Goal: Task Accomplishment & Management: Manage account settings

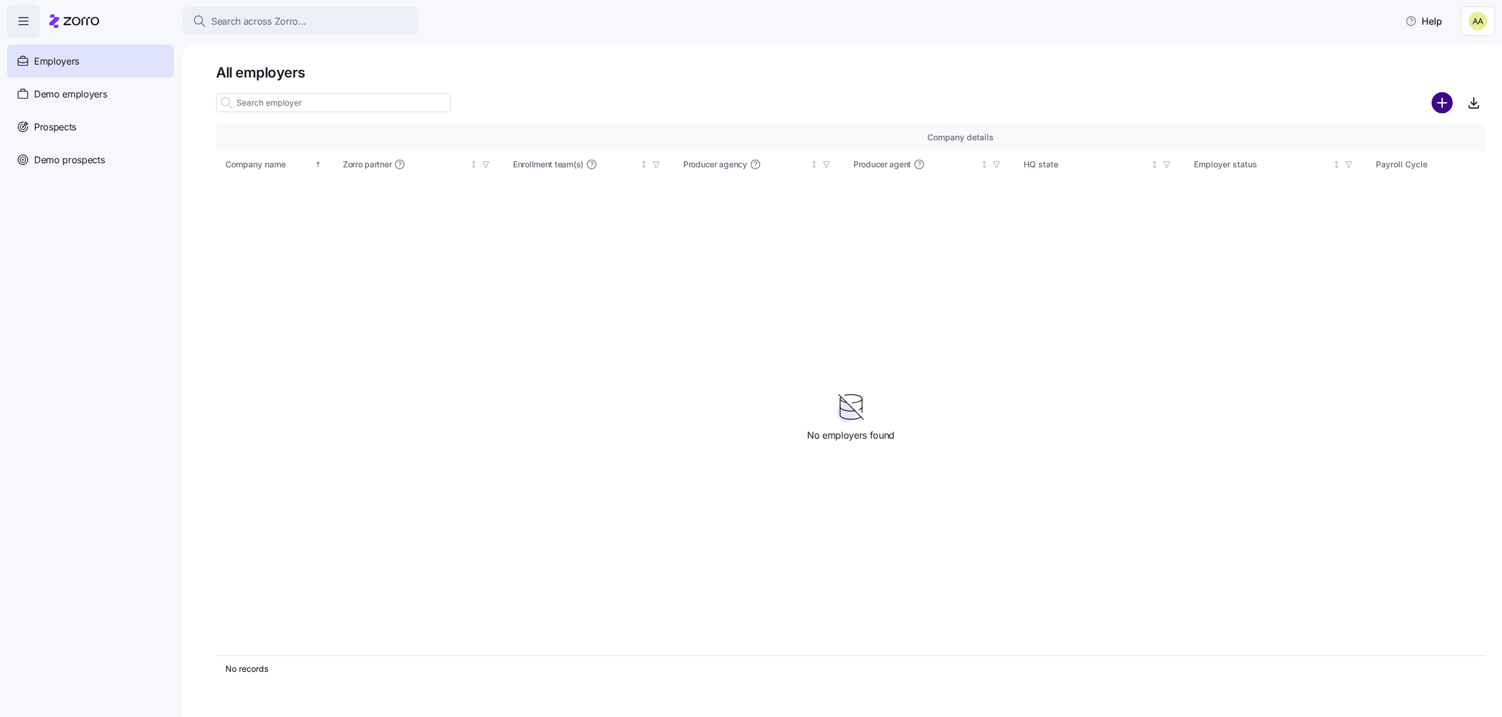
click at [1443, 97] on circle "add icon" at bounding box center [1442, 102] width 19 height 19
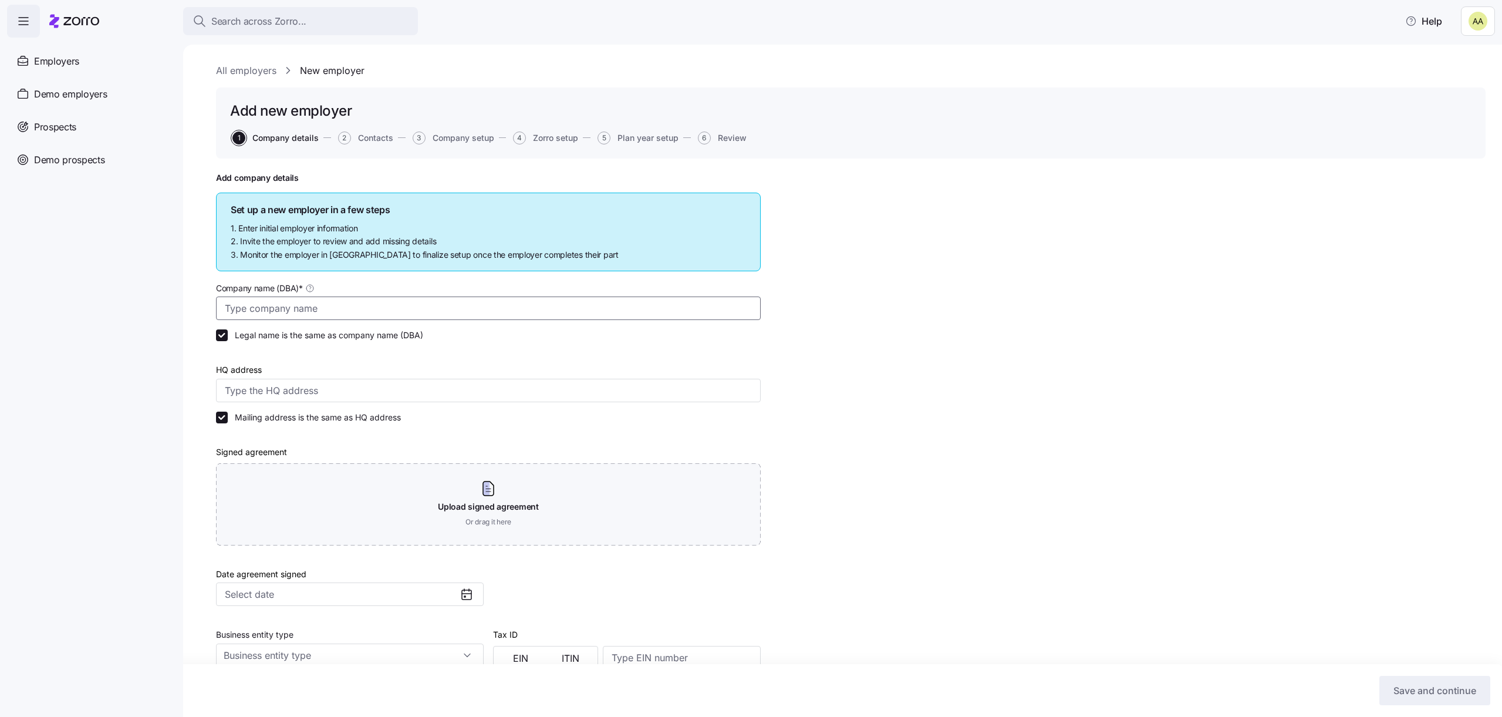
click at [431, 312] on input "Company name (DBA) *" at bounding box center [488, 307] width 545 height 23
click at [143, 96] on div "Demo employers" at bounding box center [90, 93] width 167 height 33
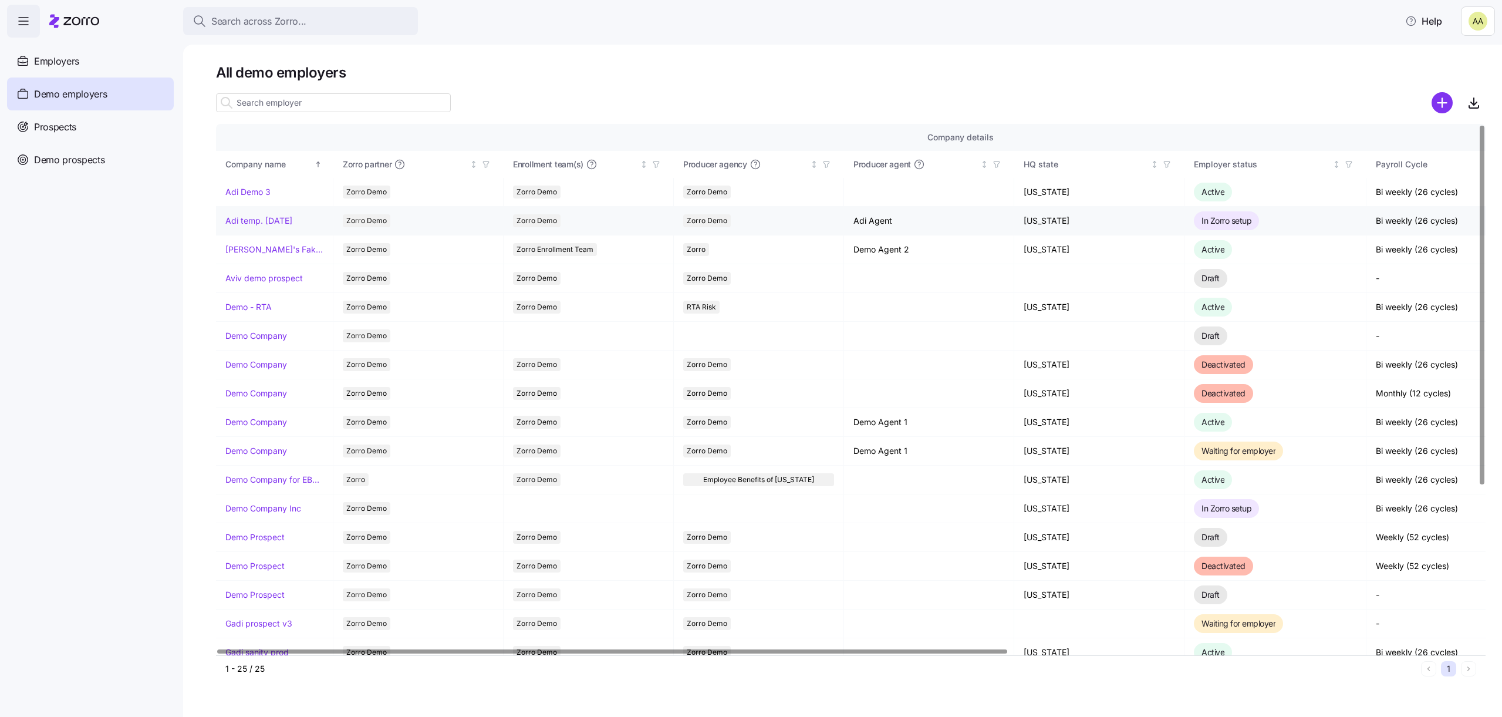
click at [253, 224] on link "Adi temp. [DATE]" at bounding box center [258, 221] width 67 height 12
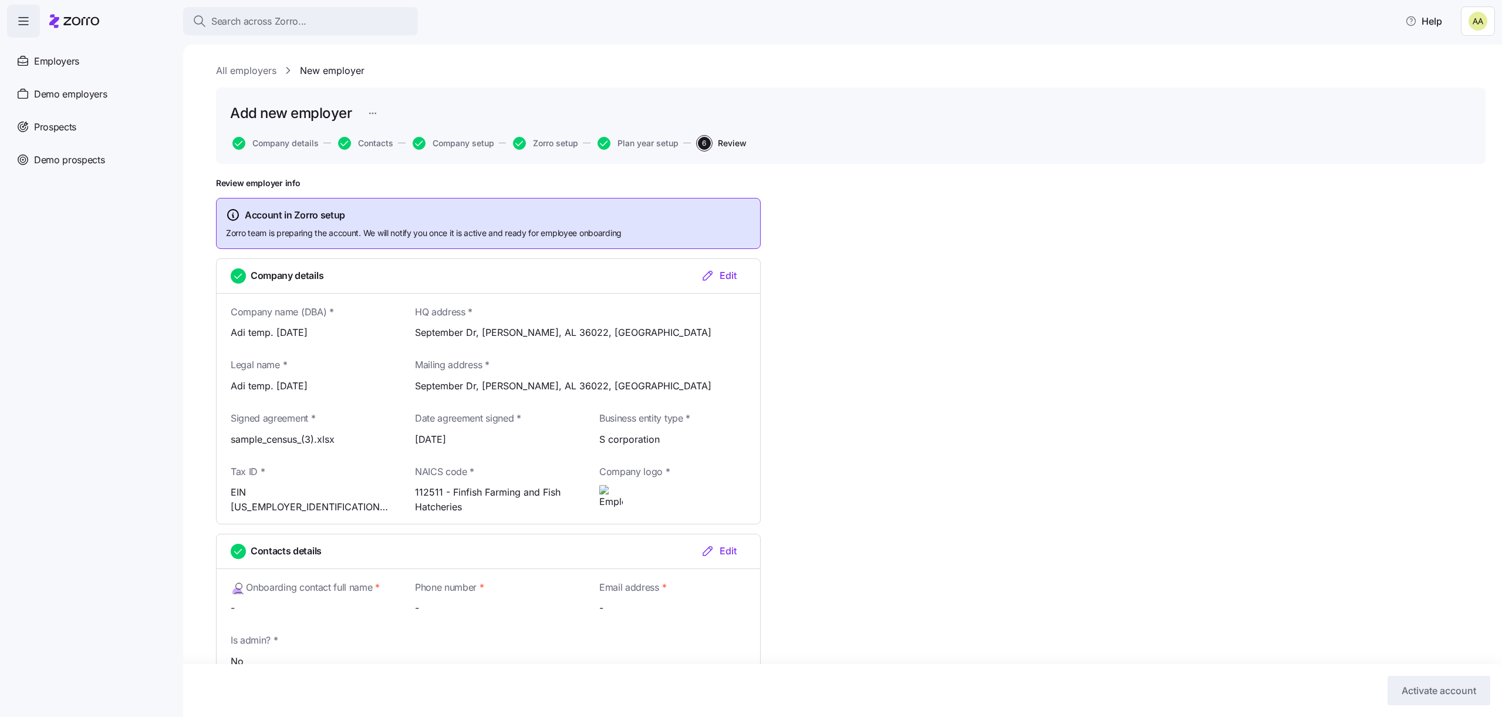
click at [388, 113] on div "Add new employer" at bounding box center [850, 113] width 1241 height 23
click at [380, 113] on html "Search across Zorro... Help Employers Demo employers Prospects Demo prospects A…" at bounding box center [751, 355] width 1502 height 710
click at [334, 174] on div "Delete employer" at bounding box center [307, 179] width 63 height 13
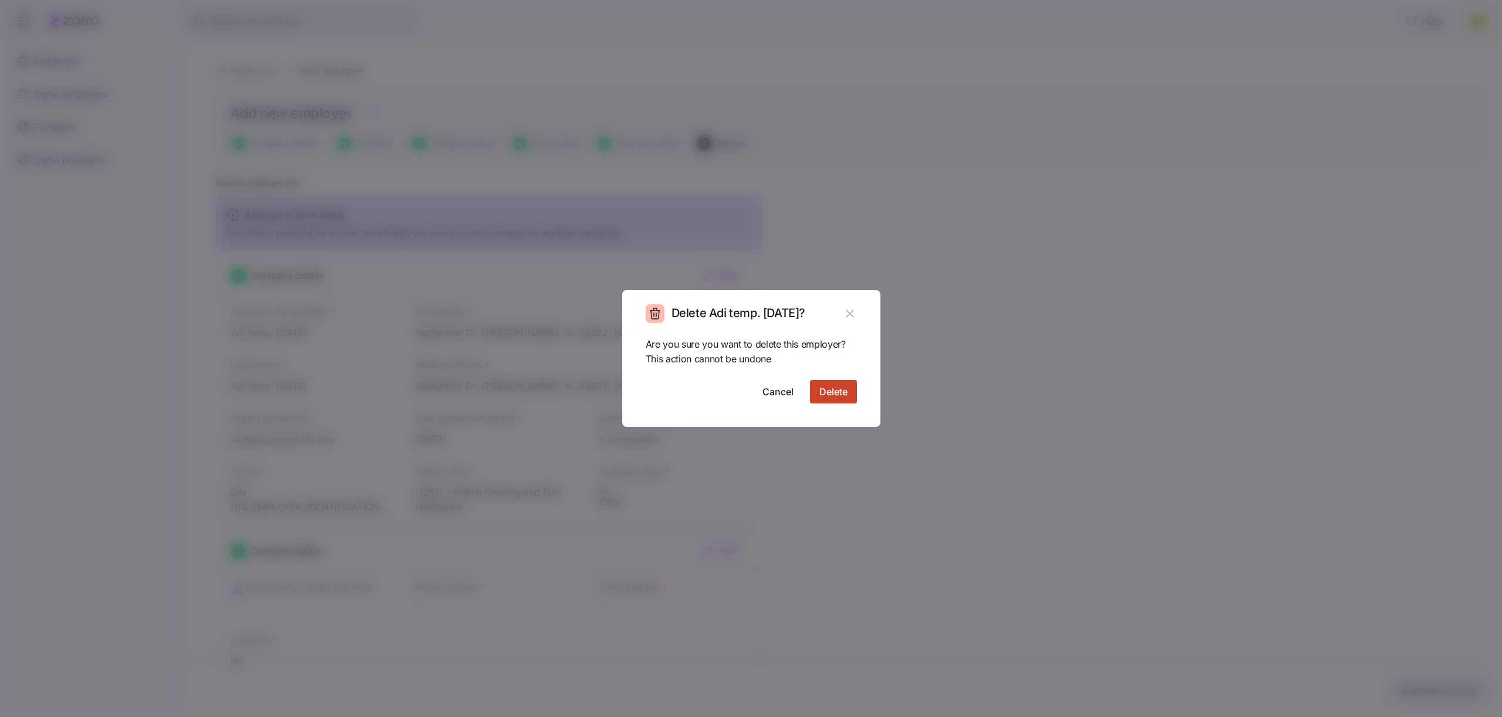
click at [838, 393] on span "Delete" at bounding box center [833, 391] width 28 height 14
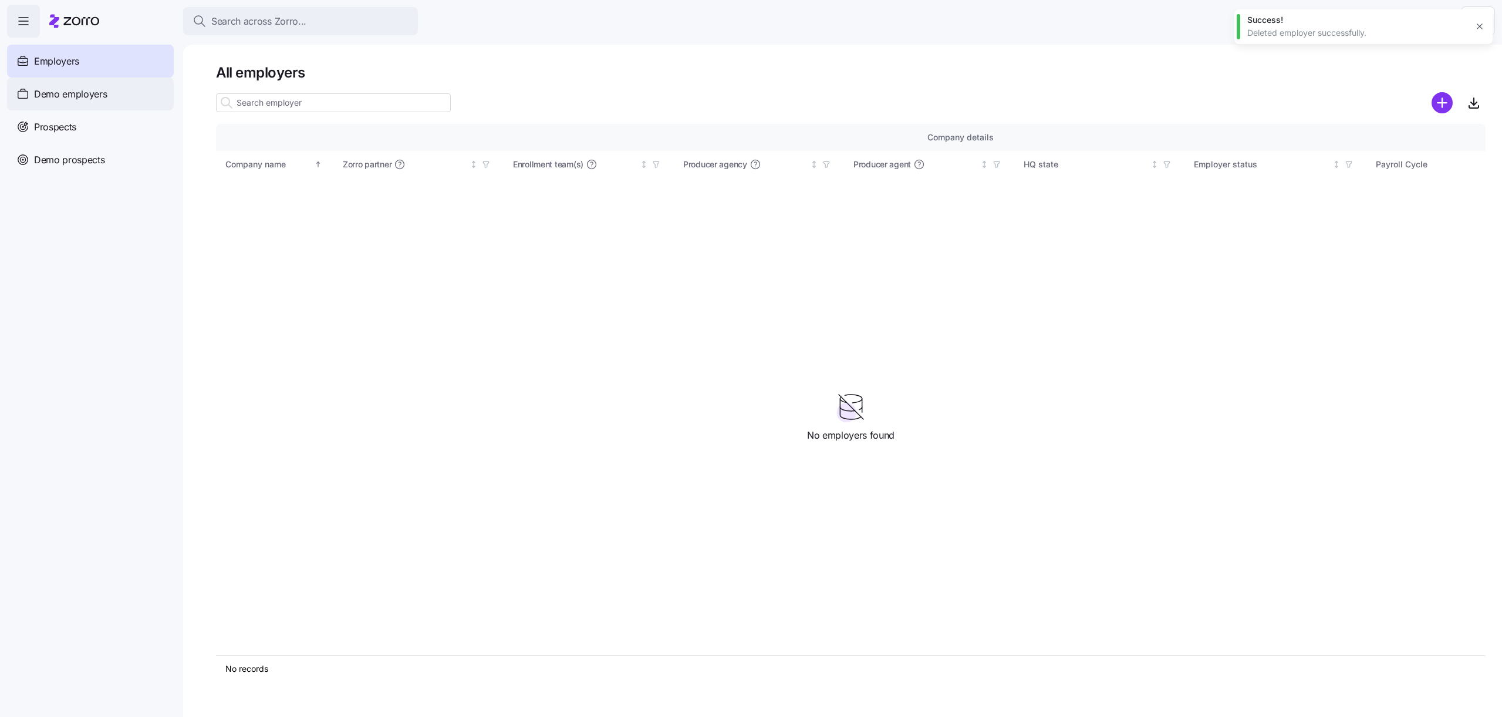
click at [50, 90] on span "Demo employers" at bounding box center [70, 94] width 73 height 15
